Goal: Transaction & Acquisition: Purchase product/service

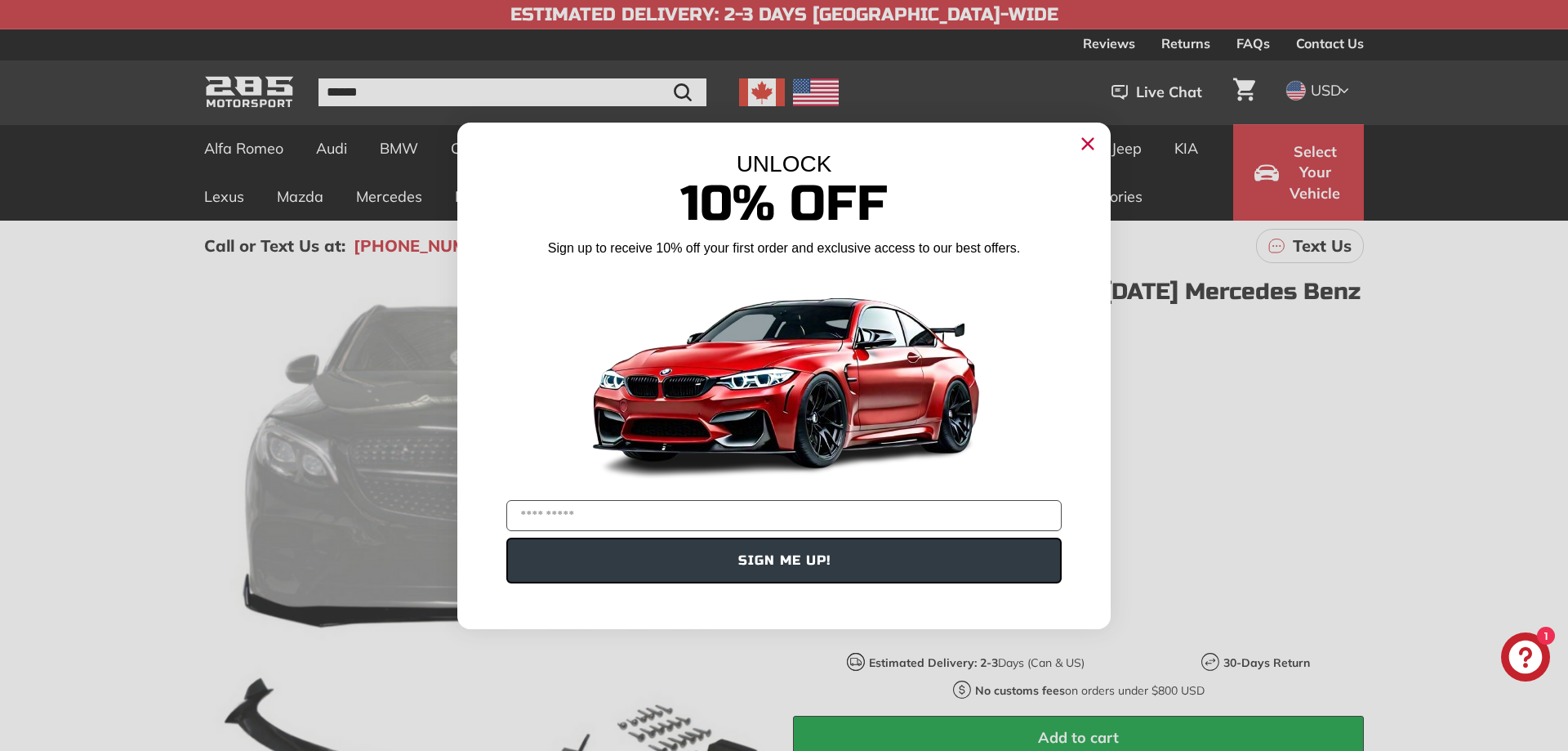
click at [1085, 138] on icon "Close dialog" at bounding box center [1088, 144] width 26 height 26
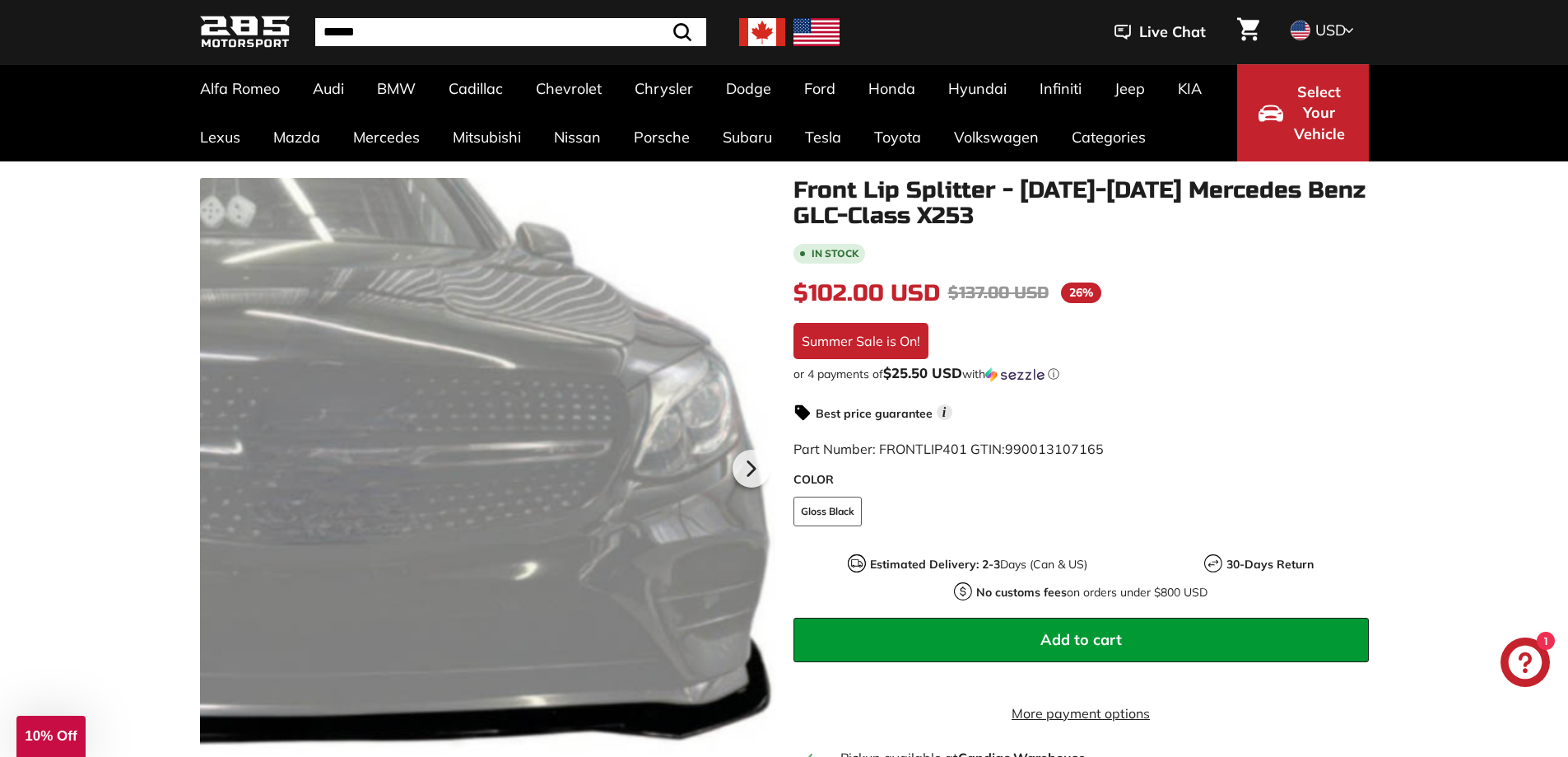
scroll to position [247, 0]
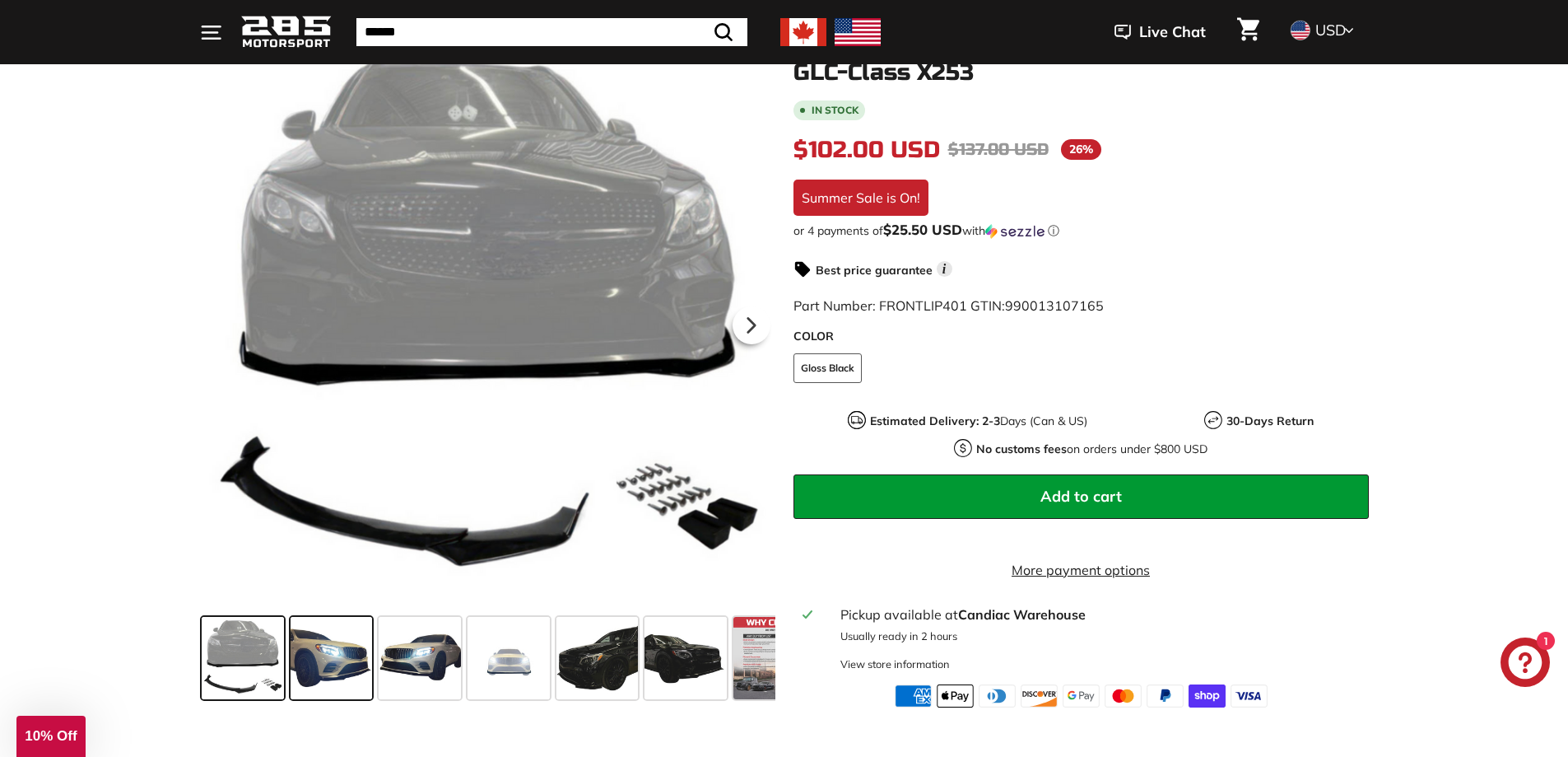
click at [323, 679] on span at bounding box center [332, 658] width 82 height 82
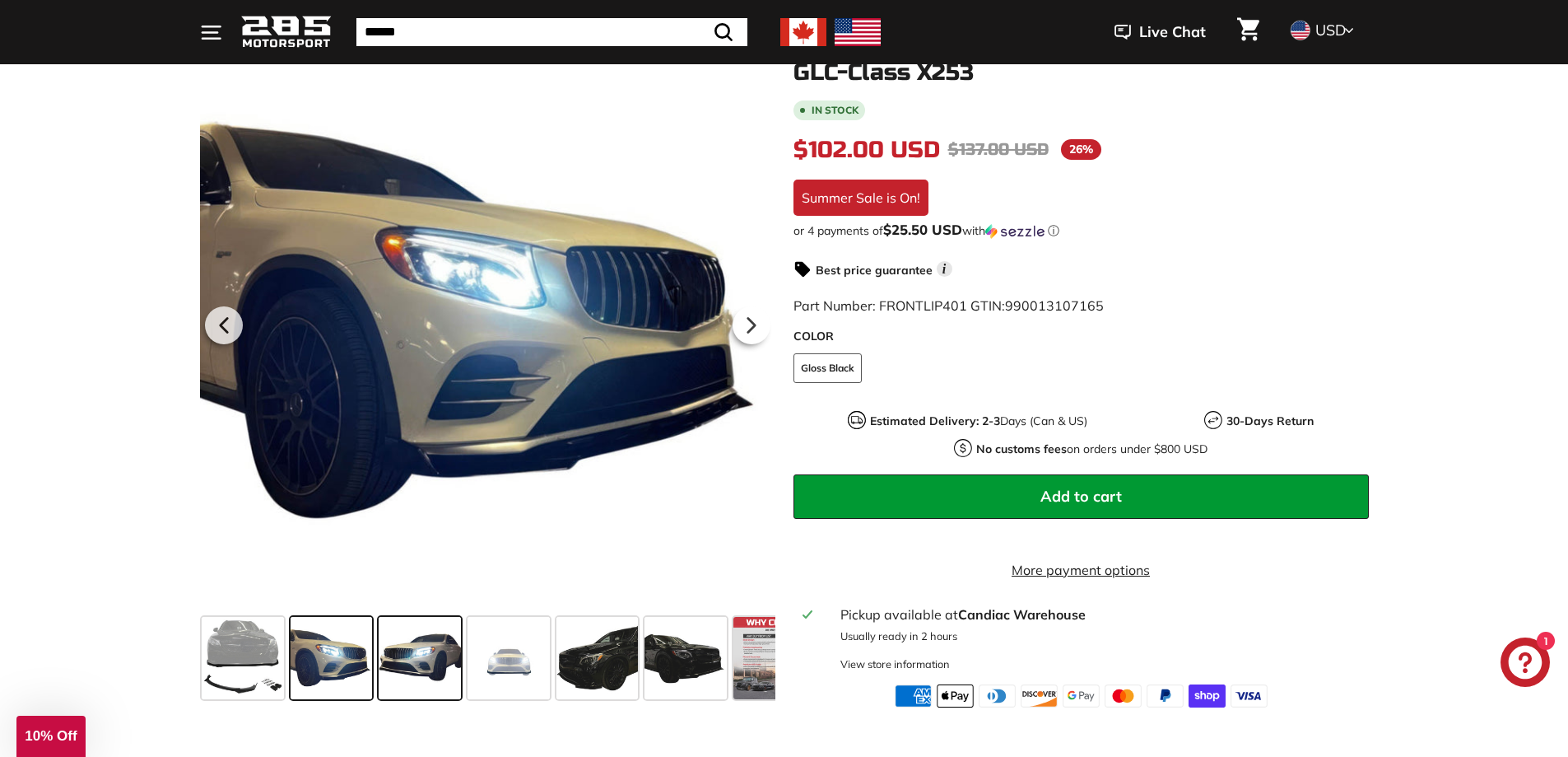
click at [419, 664] on span at bounding box center [420, 658] width 82 height 82
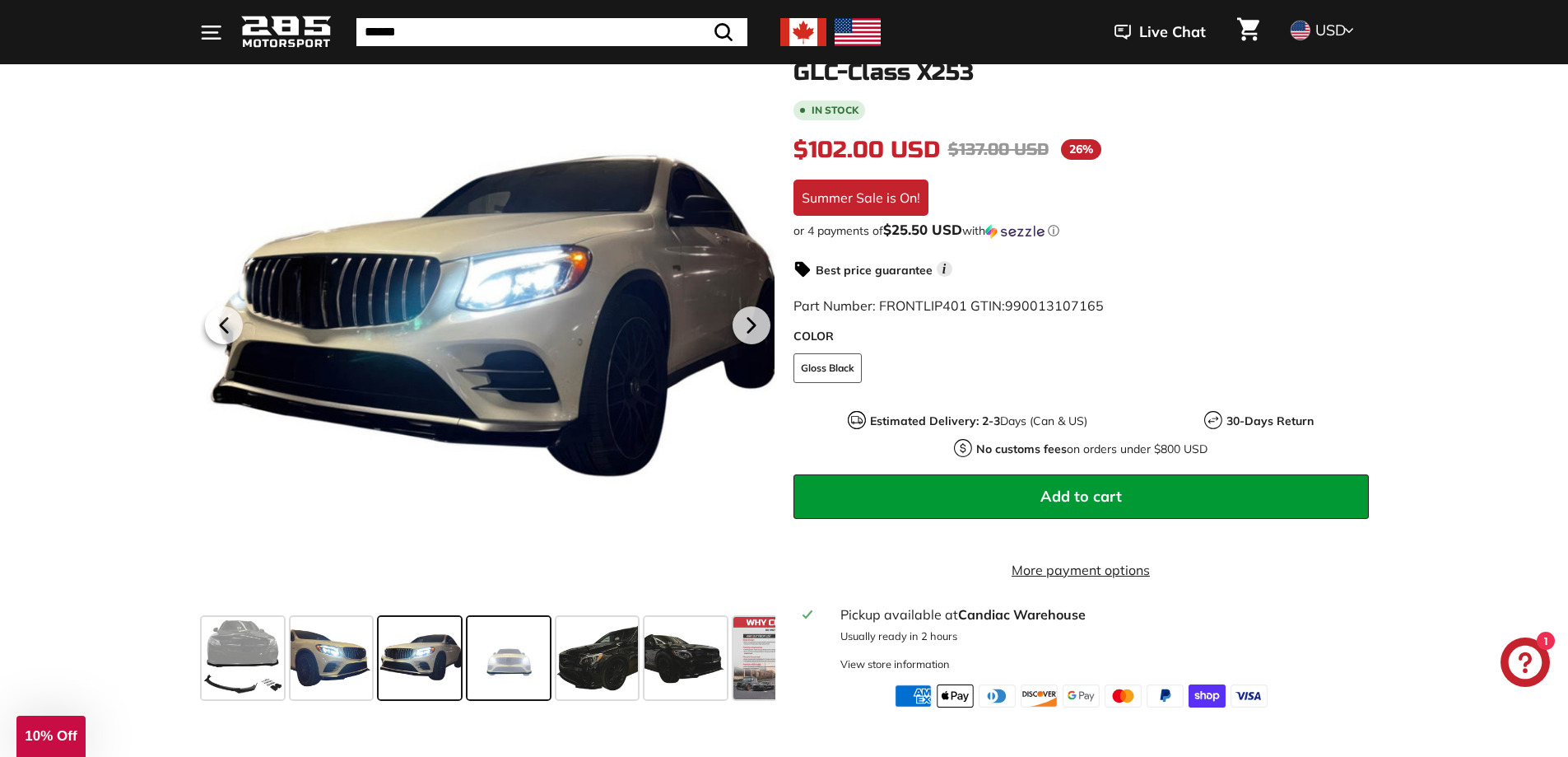
click at [500, 669] on span at bounding box center [509, 658] width 82 height 82
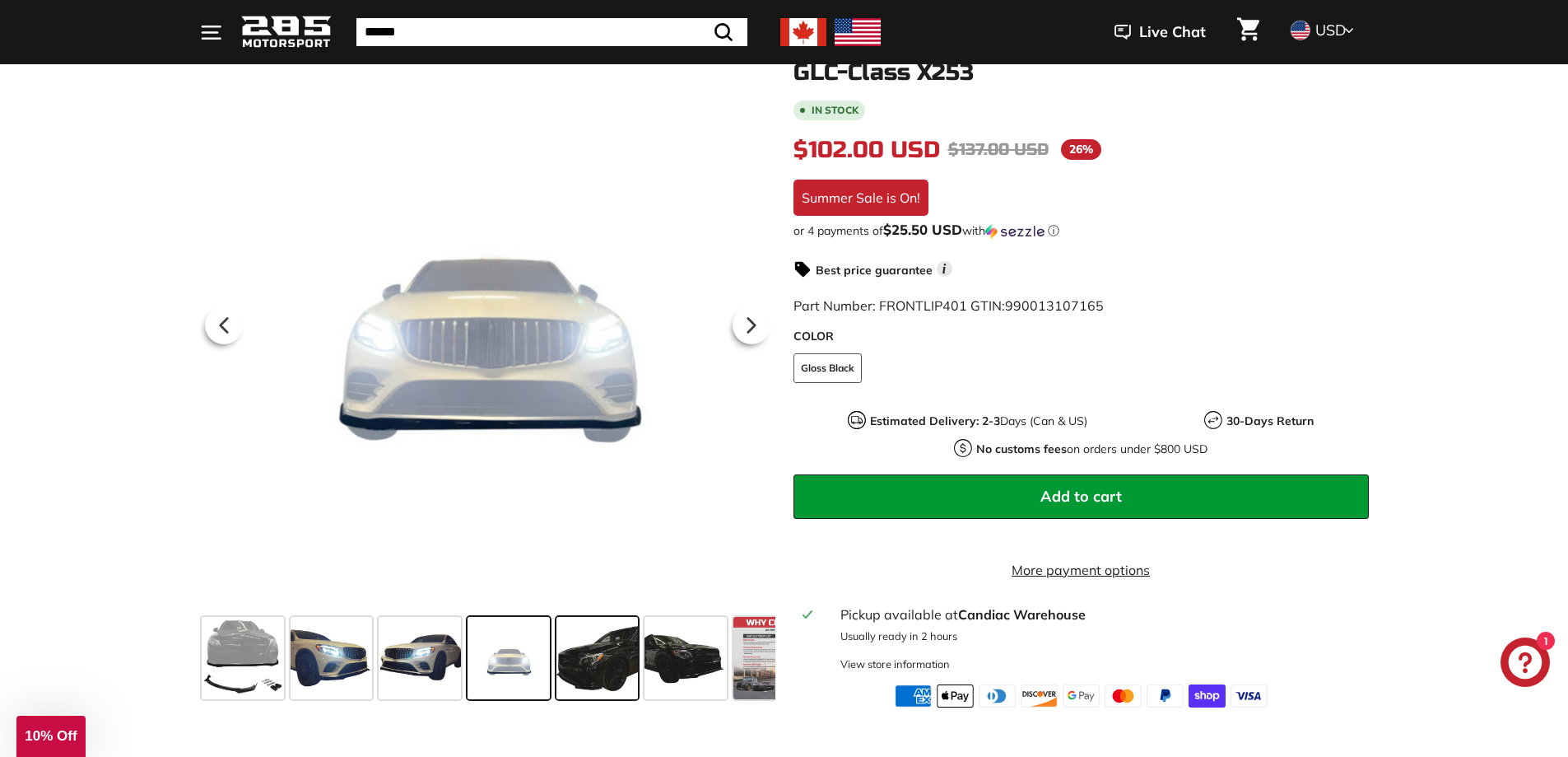
click at [616, 654] on span at bounding box center [598, 658] width 82 height 82
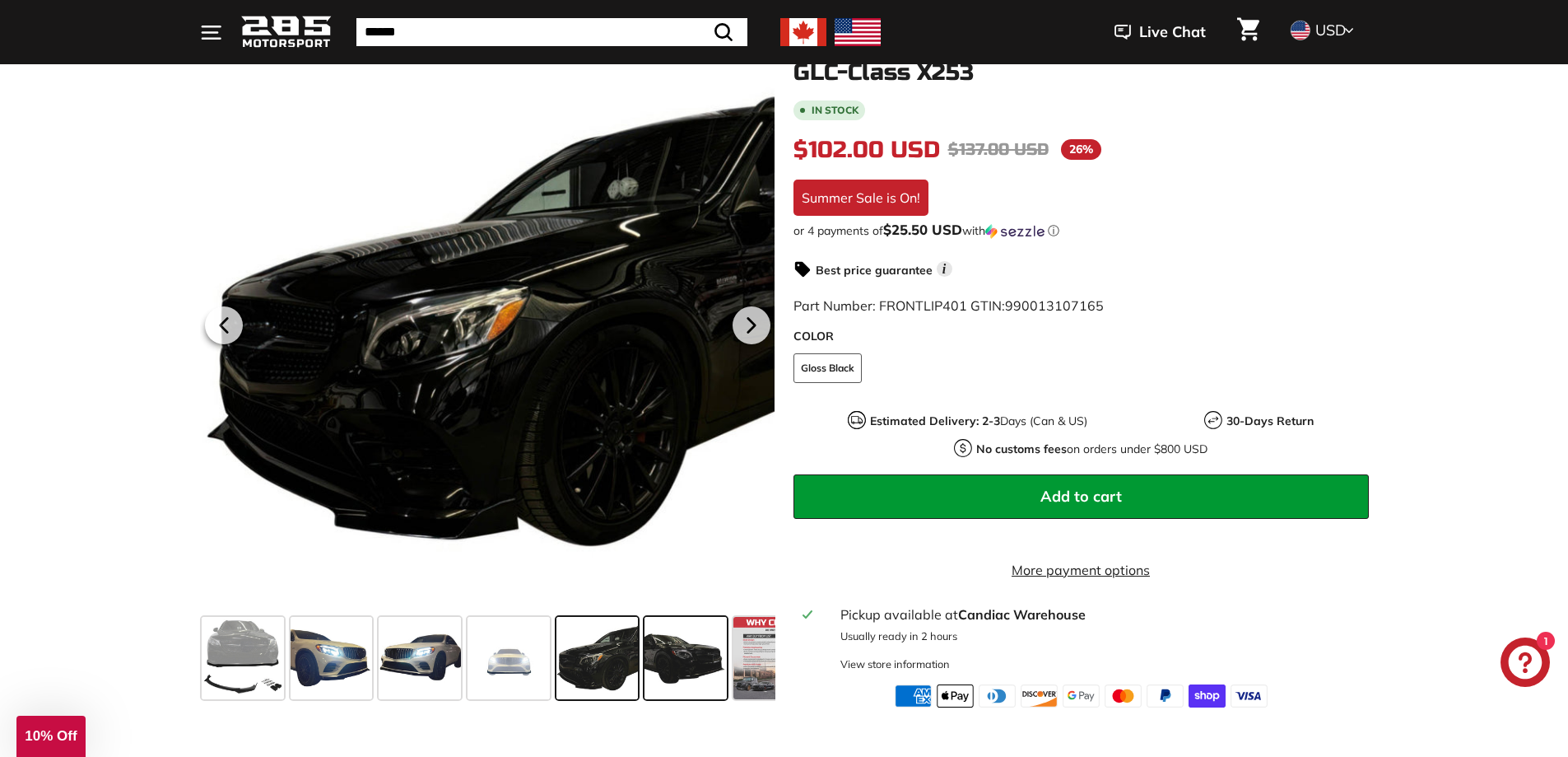
click at [687, 655] on span at bounding box center [686, 658] width 82 height 82
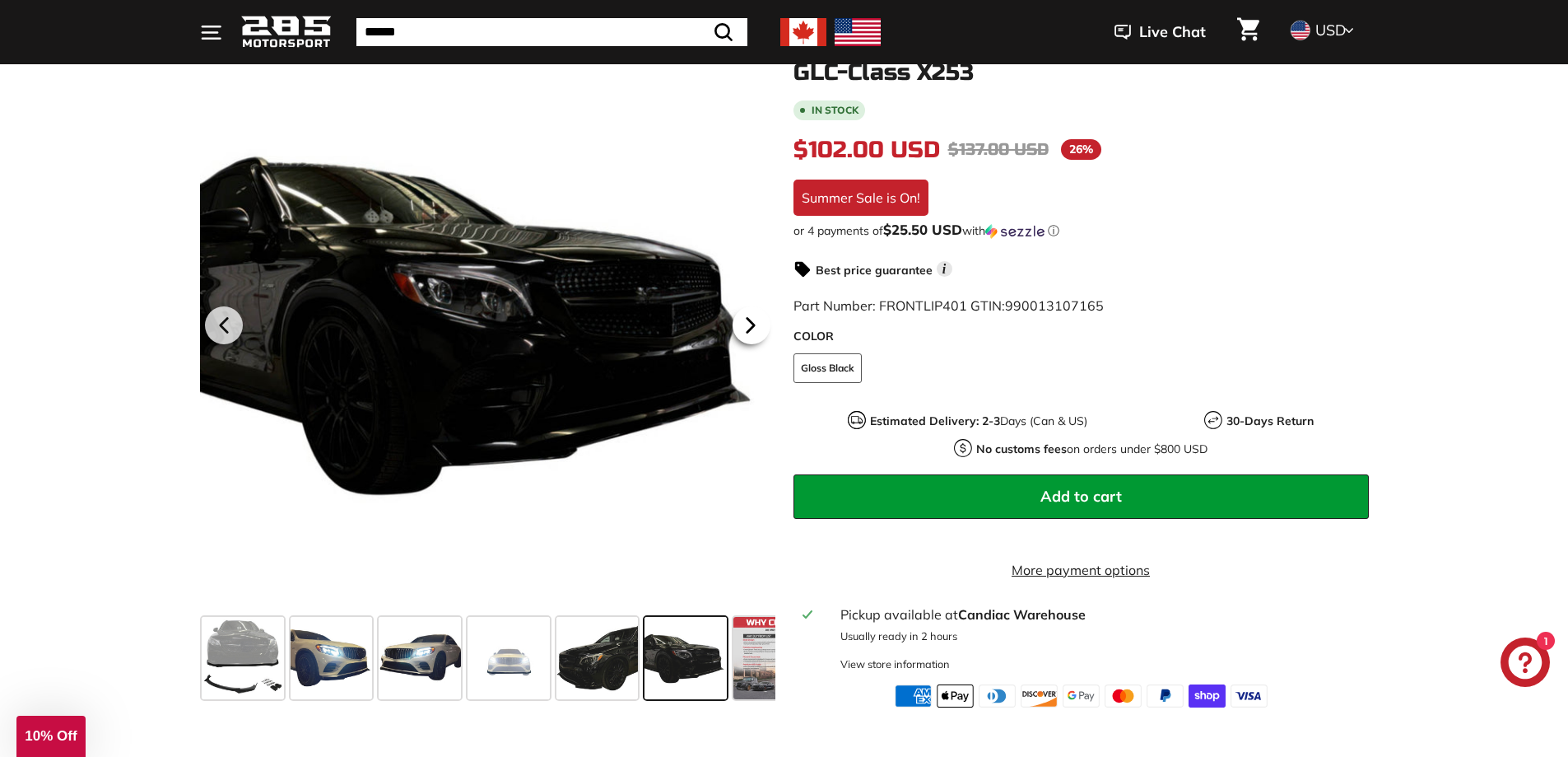
click at [748, 328] on icon at bounding box center [750, 325] width 7 height 14
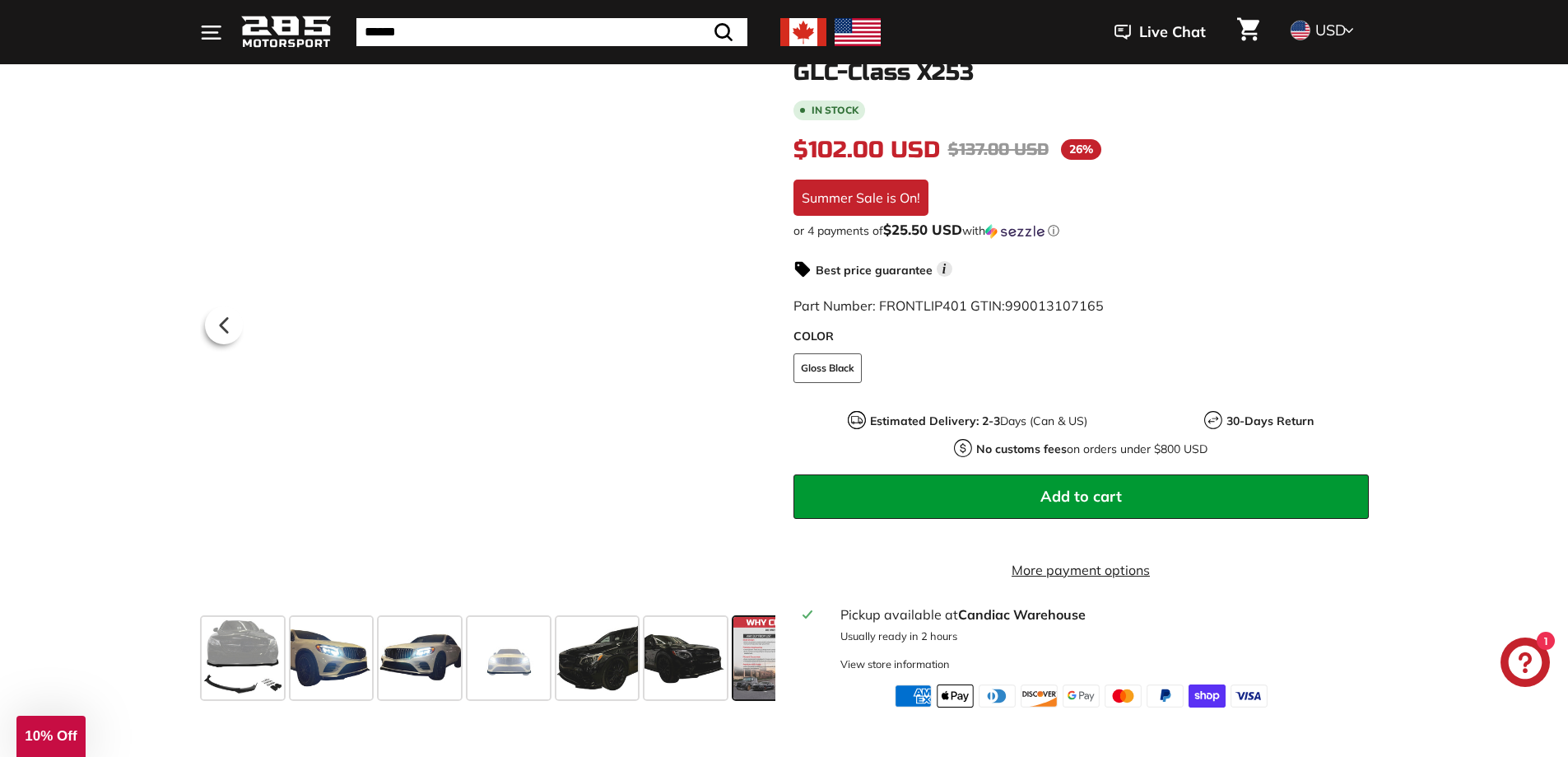
scroll to position [0, 44]
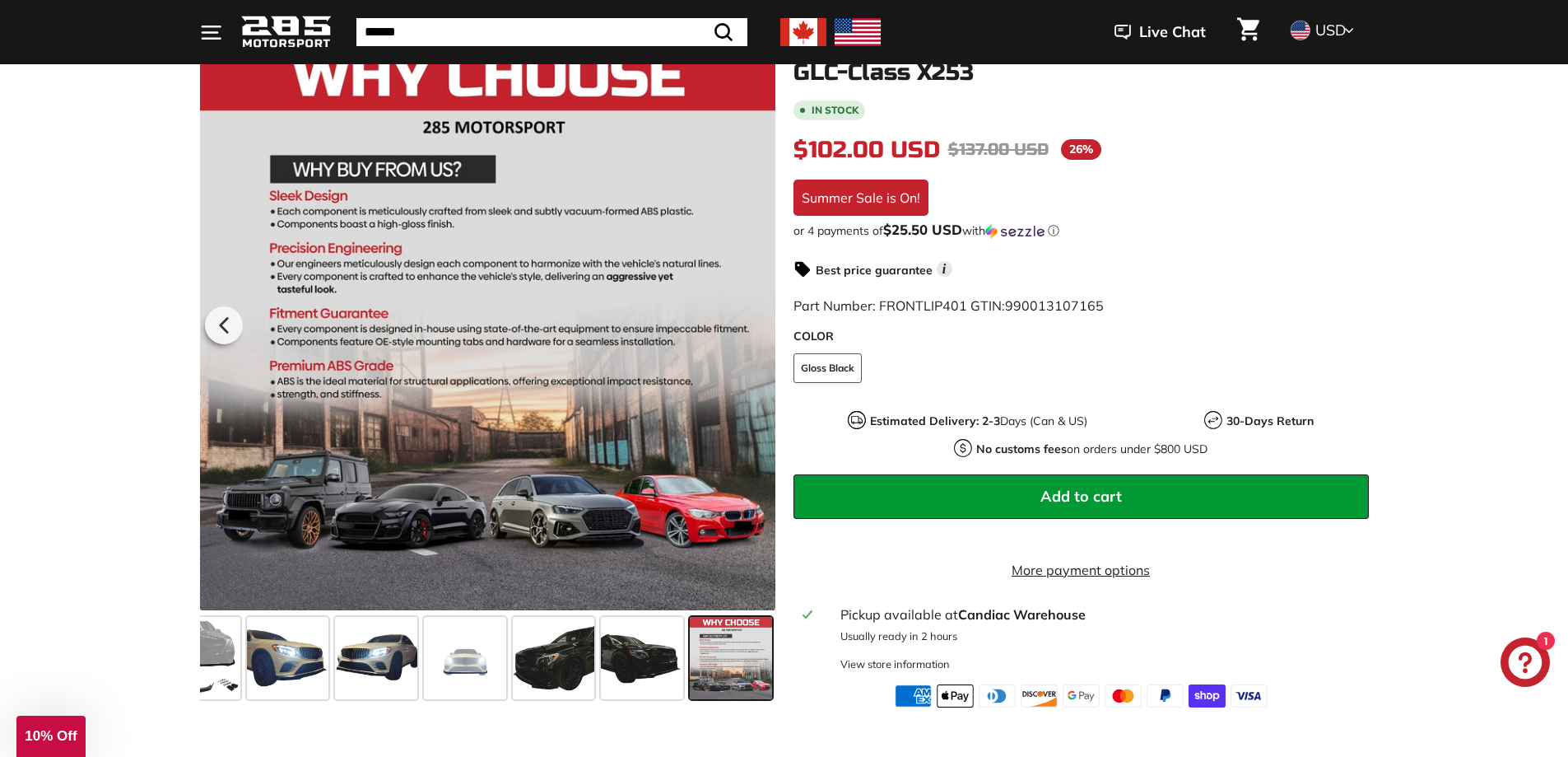
click at [748, 328] on div at bounding box center [488, 323] width 576 height 576
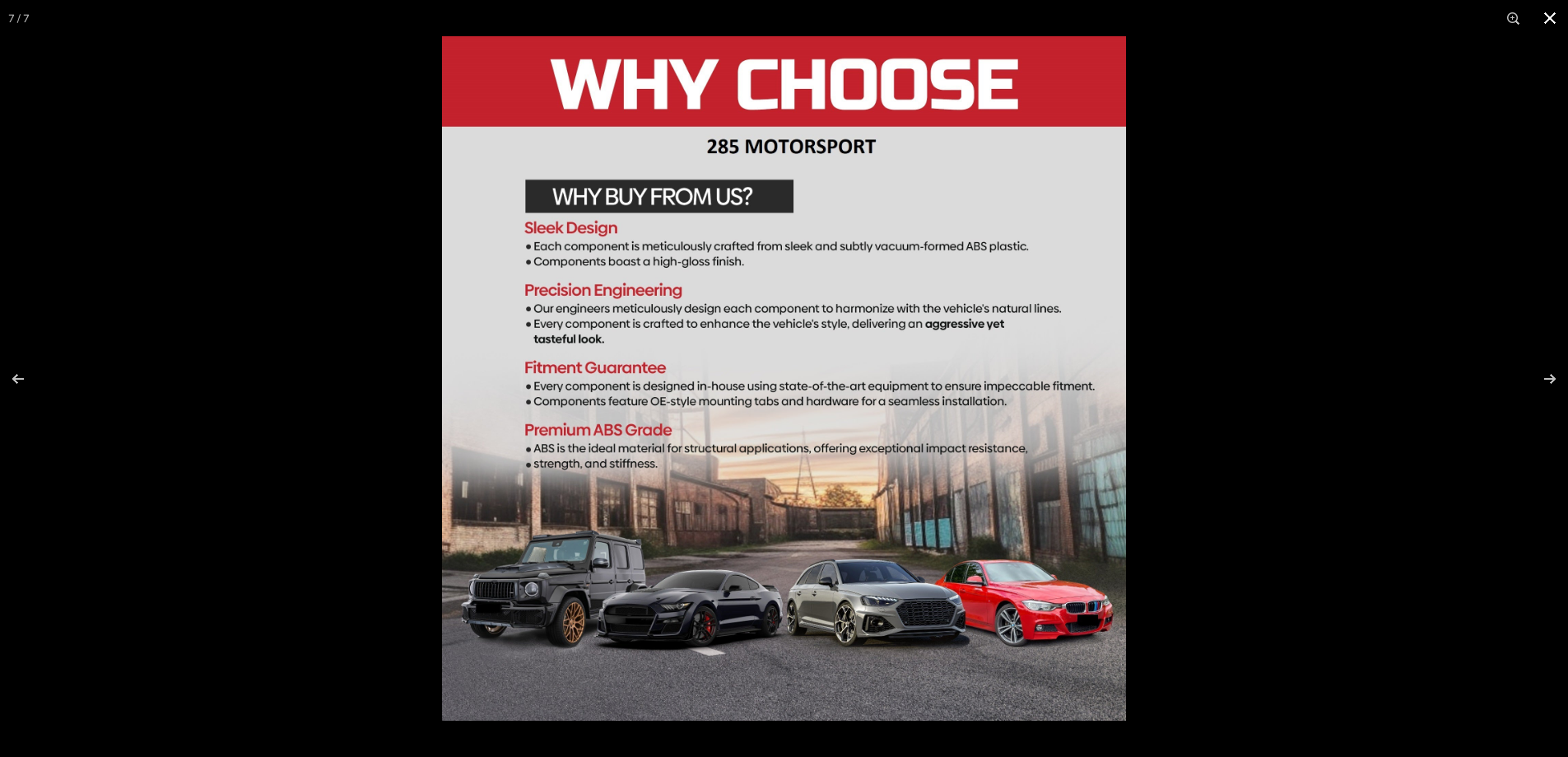
click at [1544, 12] on button at bounding box center [1549, 18] width 36 height 36
